Goal: Task Accomplishment & Management: Manage account settings

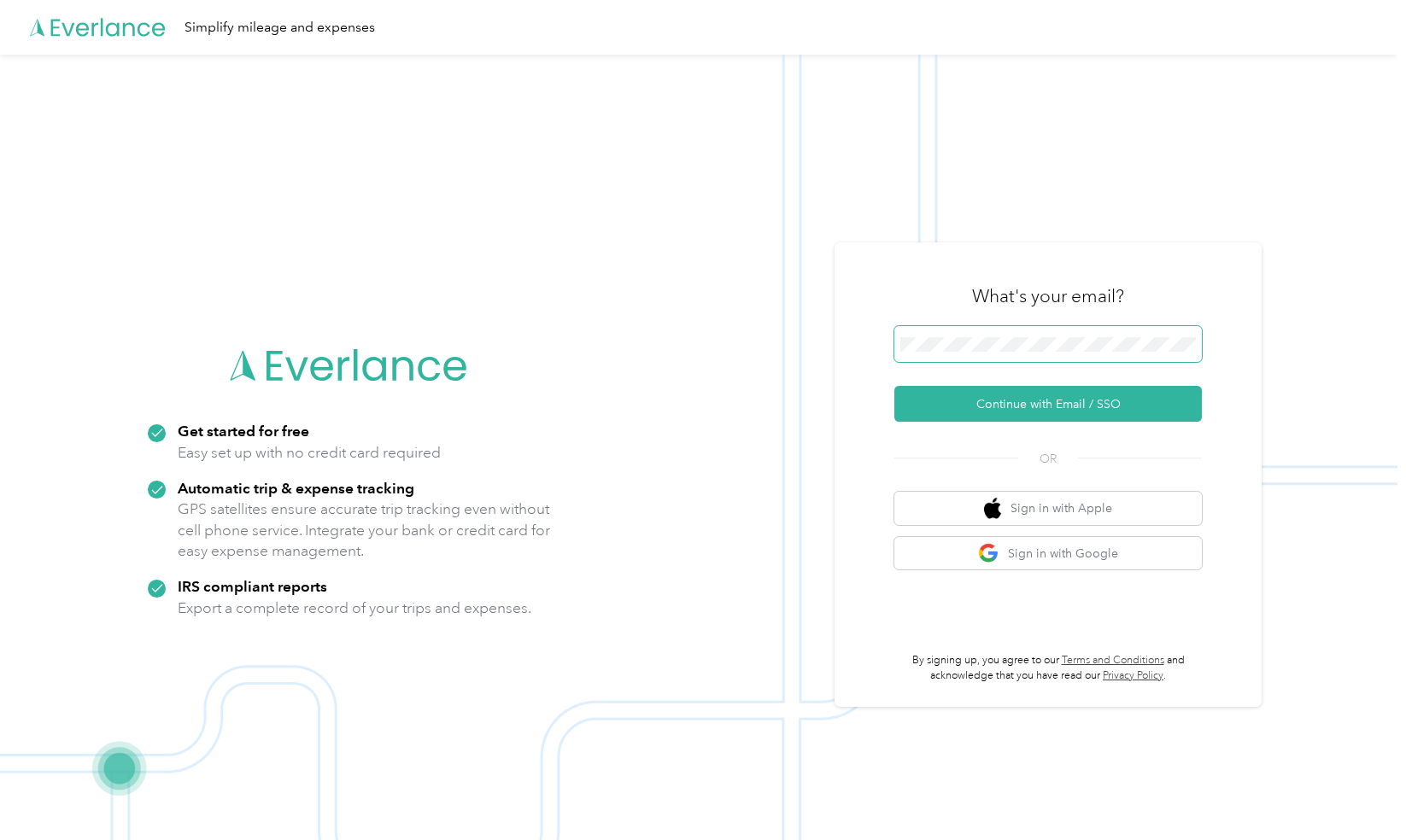
click at [971, 329] on span at bounding box center [1048, 344] width 308 height 36
click at [969, 416] on button "Continue with Email / SSO" at bounding box center [1048, 404] width 308 height 36
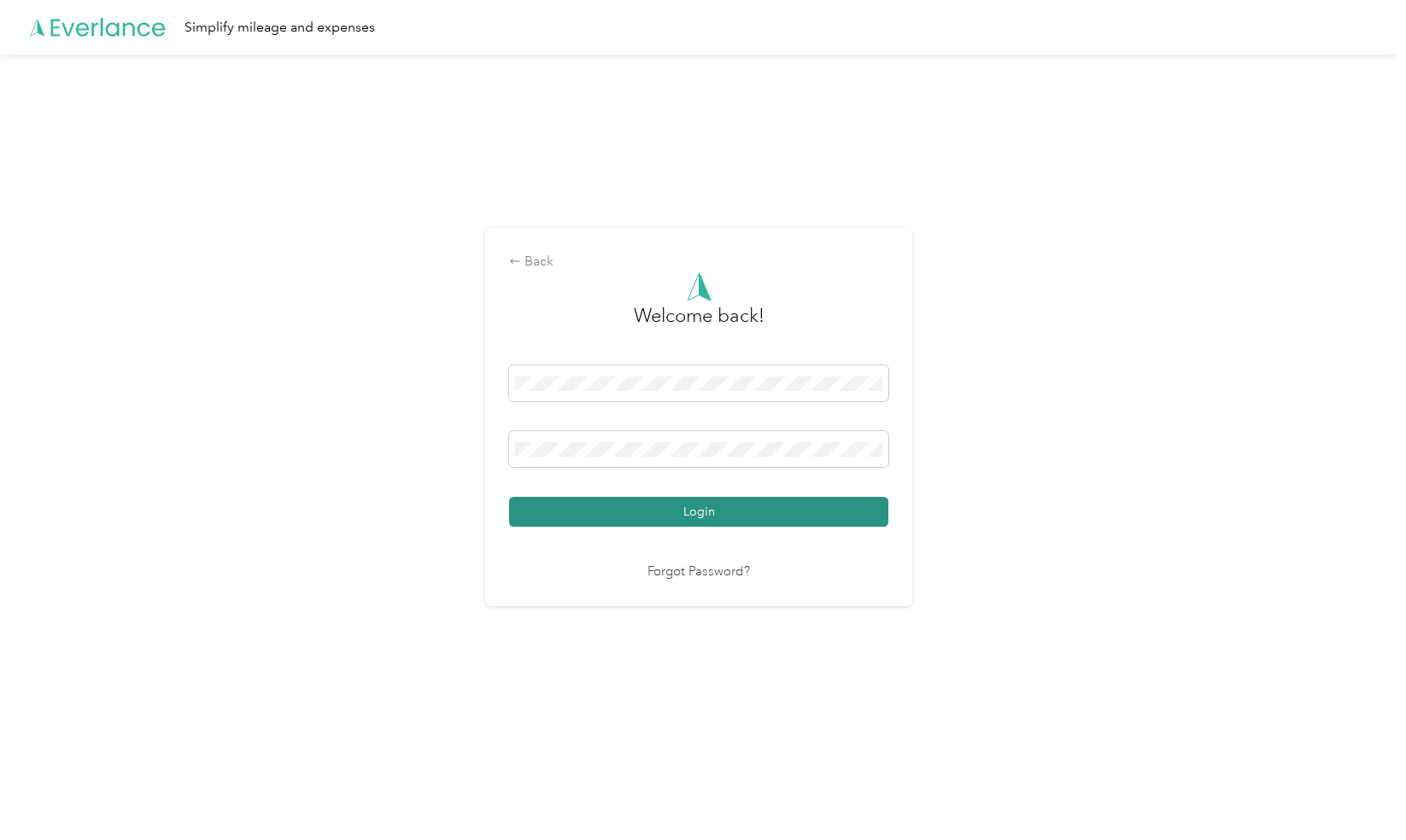
click at [598, 508] on button "Login" at bounding box center [698, 512] width 379 height 30
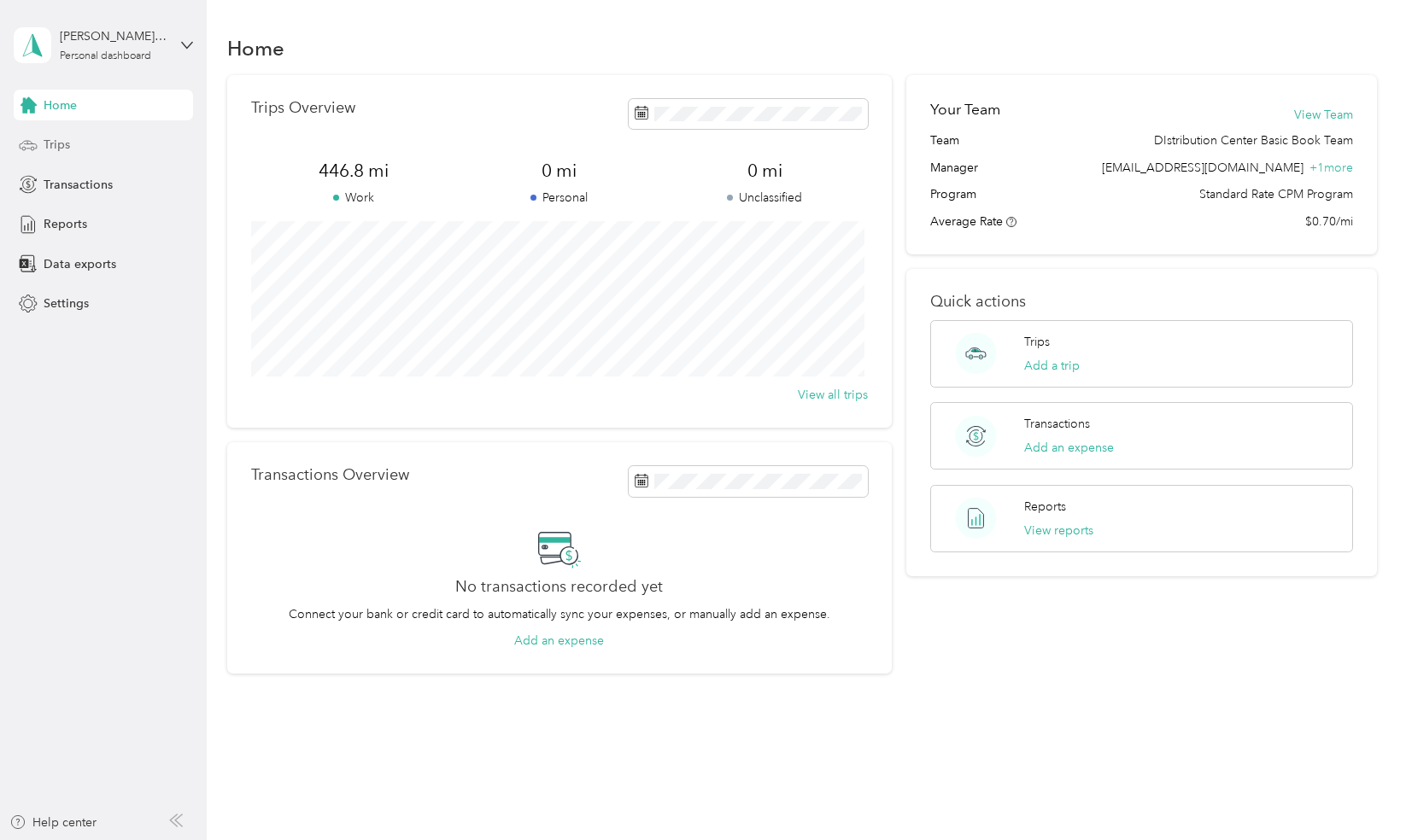
click at [79, 140] on div "Trips" at bounding box center [103, 144] width 179 height 31
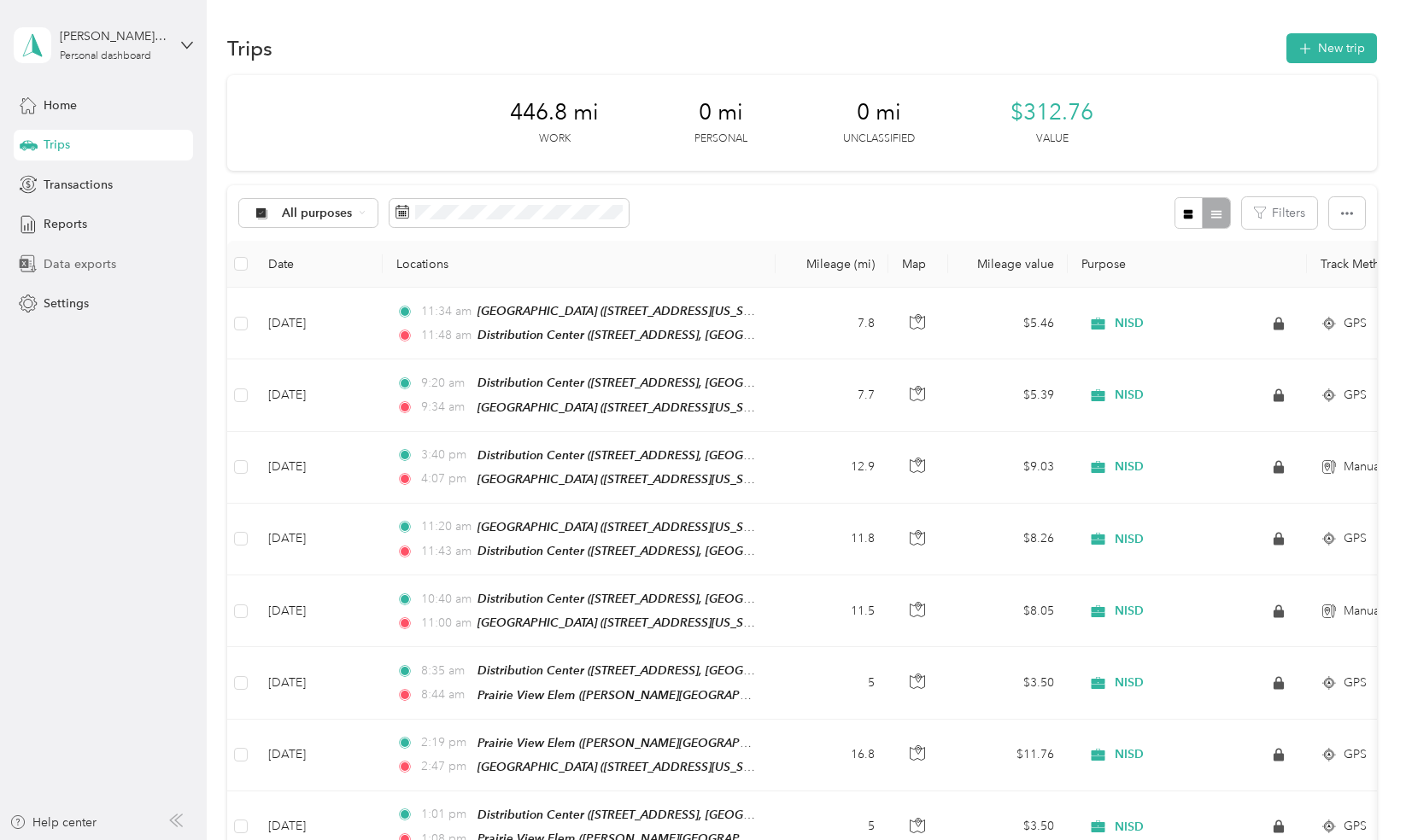
click at [60, 265] on span "Data exports" at bounding box center [79, 264] width 72 height 18
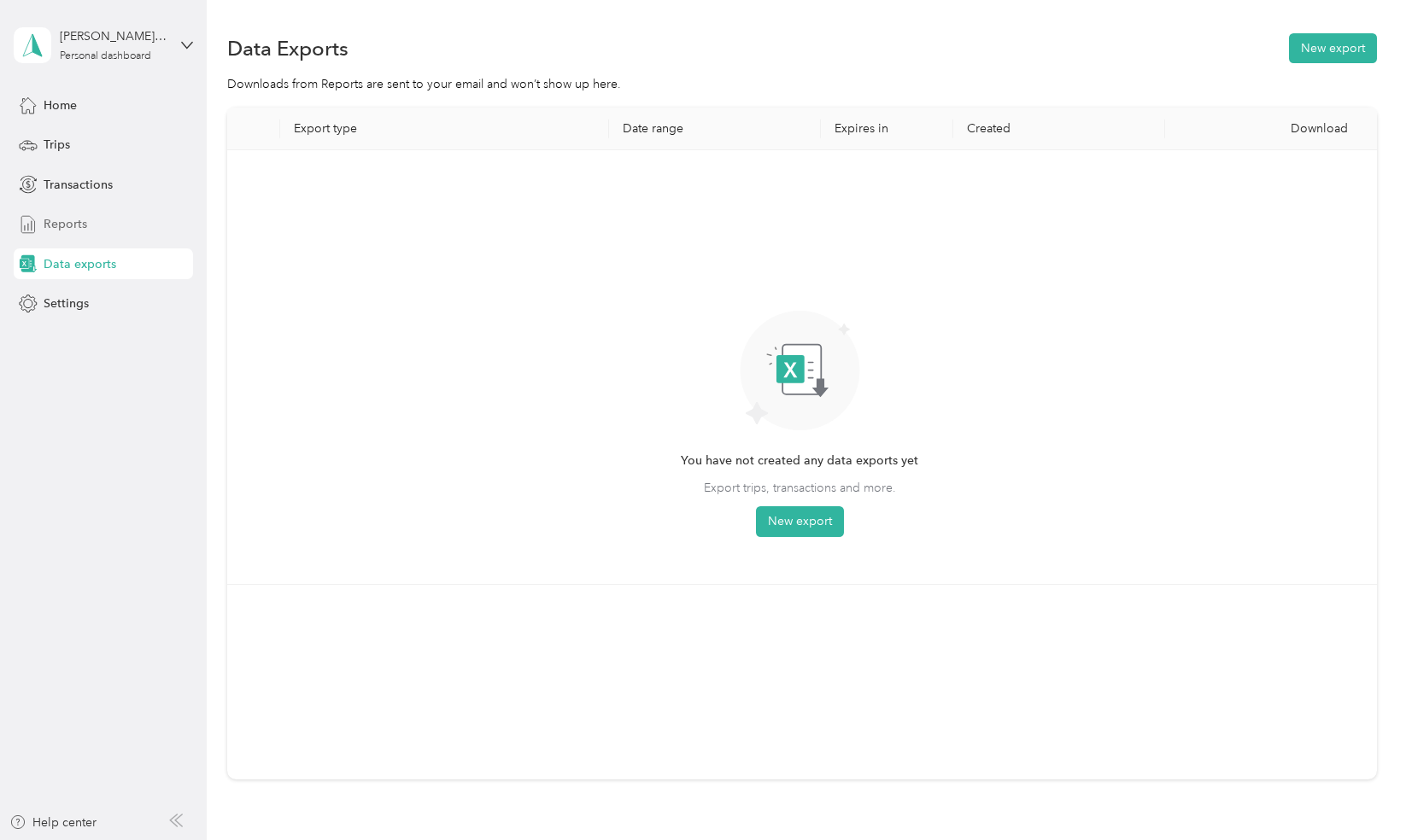
click at [63, 226] on span "Reports" at bounding box center [65, 225] width 44 height 18
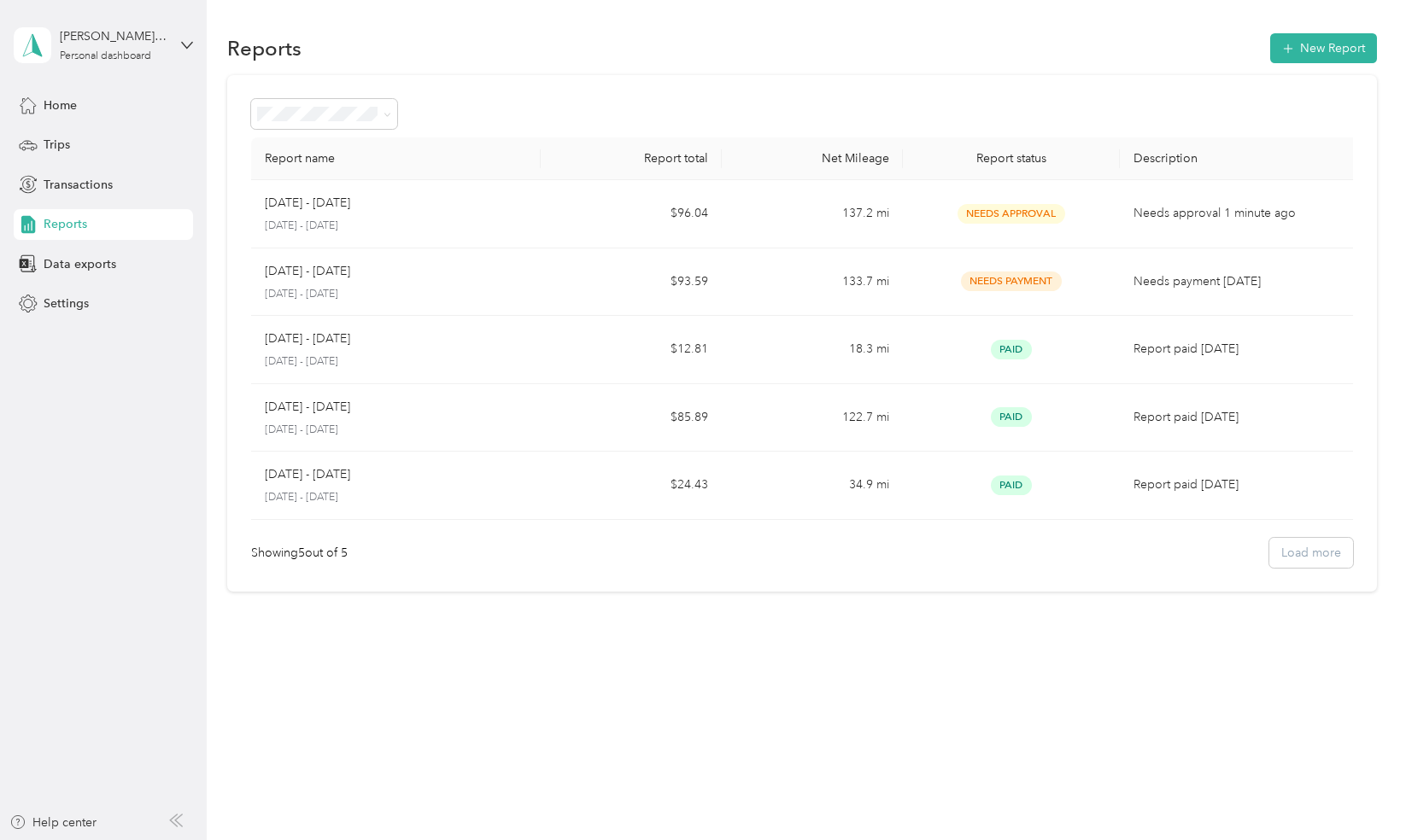
click at [172, 41] on div "[PERSON_NAME][EMAIL_ADDRESS][DOMAIN_NAME] Personal dashboard" at bounding box center [103, 46] width 179 height 59
click at [141, 145] on div "You’re signed in as [PERSON_NAME][EMAIL_ADDRESS][DOMAIN_NAME] Log out" at bounding box center [241, 110] width 456 height 97
click at [193, 43] on aside "[PERSON_NAME][EMAIL_ADDRESS][DOMAIN_NAME] Personal dashboard Home Trips Transac…" at bounding box center [103, 420] width 207 height 840
click at [186, 46] on icon at bounding box center [187, 46] width 12 height 12
click at [94, 135] on div "Log out" at bounding box center [241, 138] width 432 height 30
